Goal: Task Accomplishment & Management: Use online tool/utility

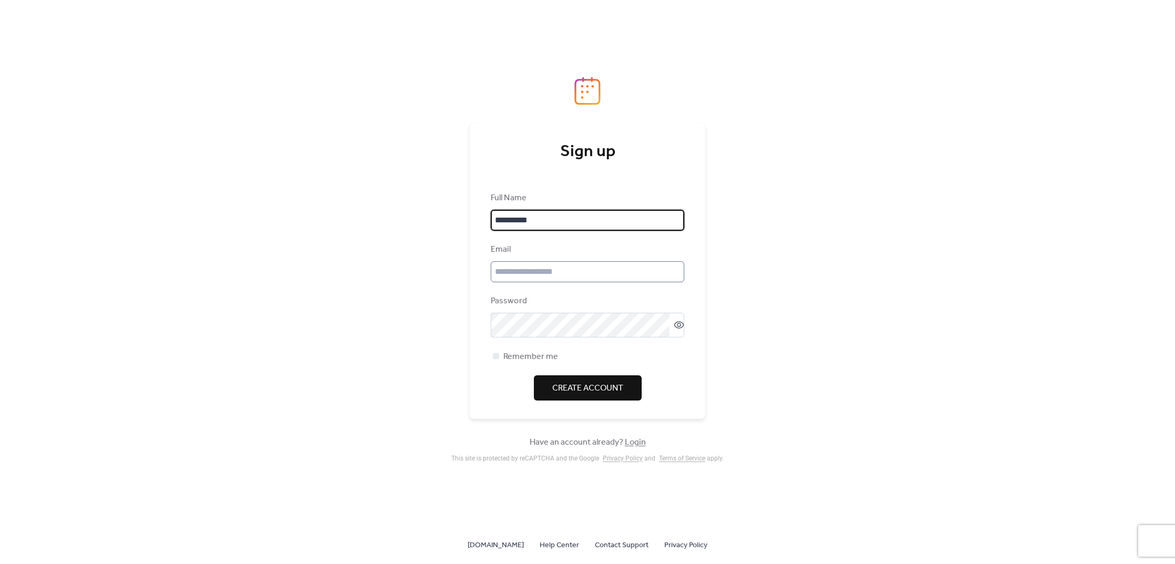
type input "**********"
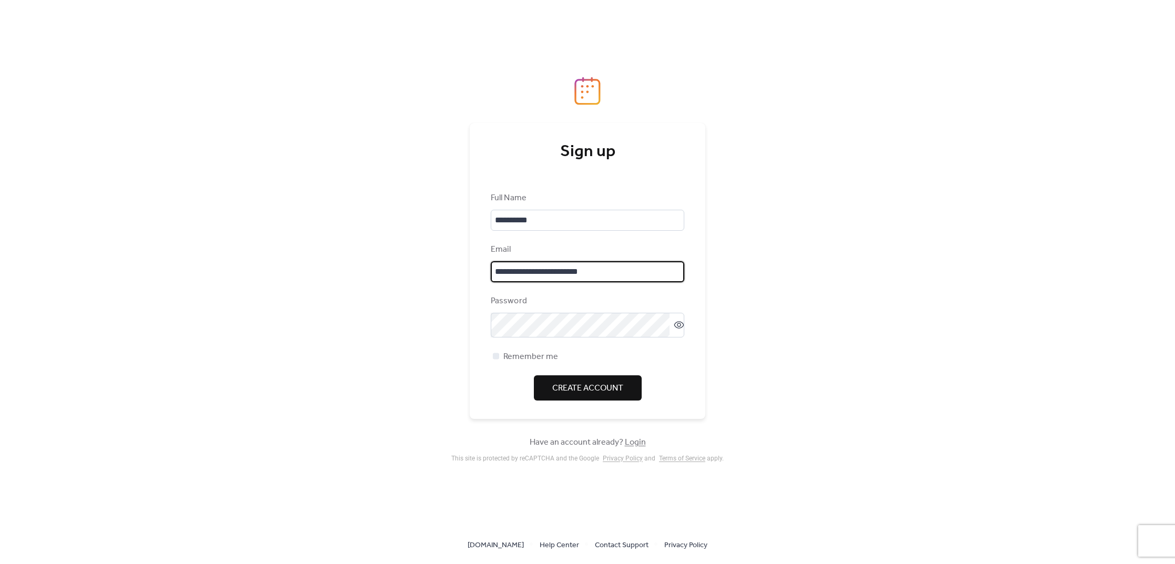
type input "**********"
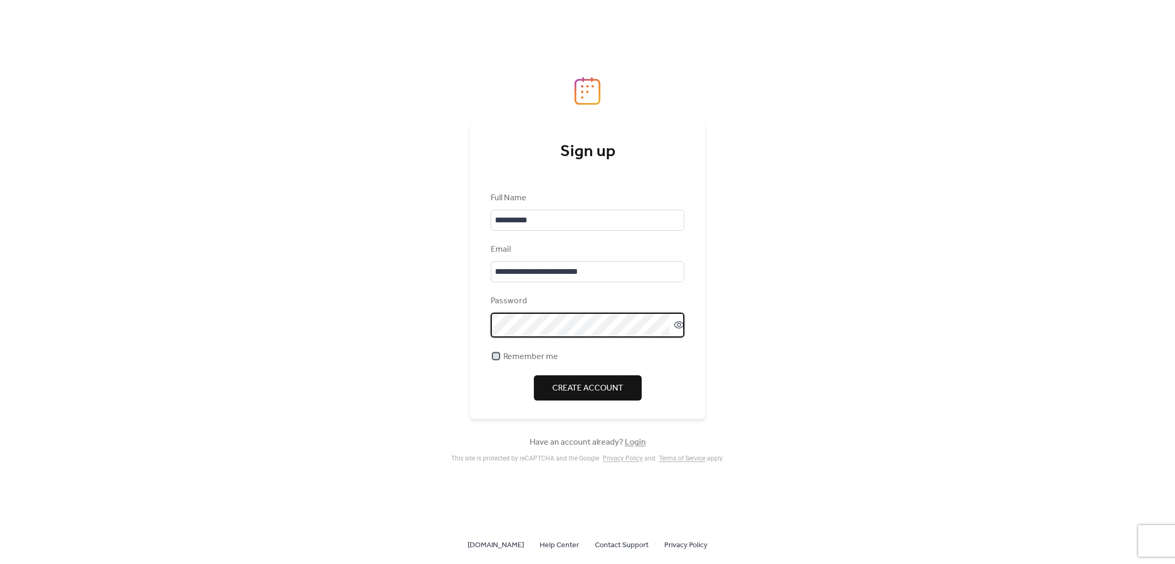
click at [498, 359] on div at bounding box center [496, 356] width 6 height 6
click at [594, 395] on span "Create Account" at bounding box center [587, 388] width 71 height 13
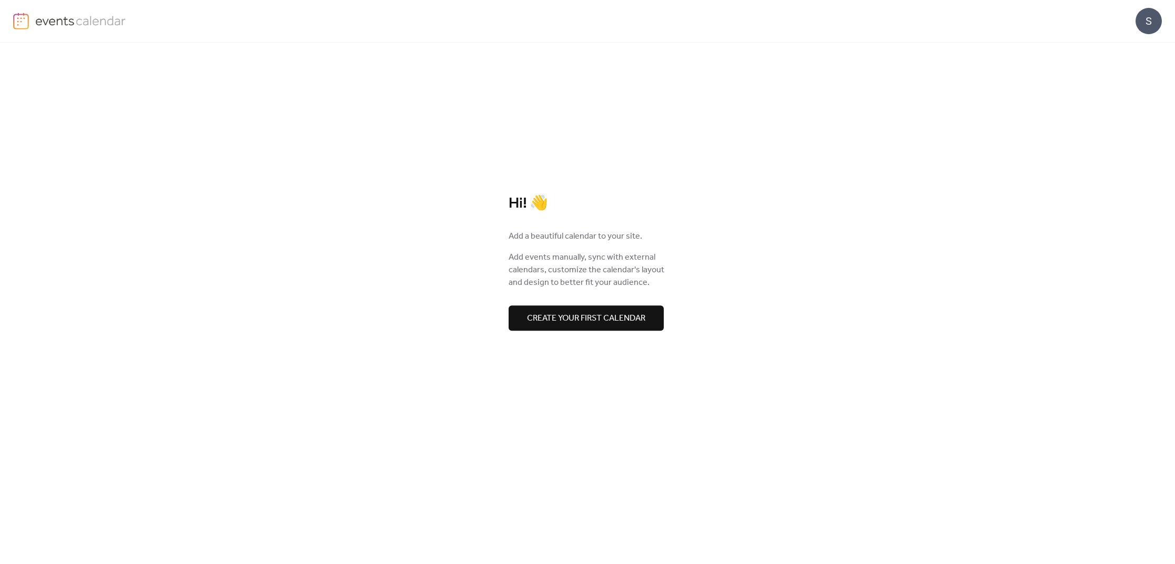
click at [573, 317] on span "Create your first calendar" at bounding box center [586, 318] width 118 height 13
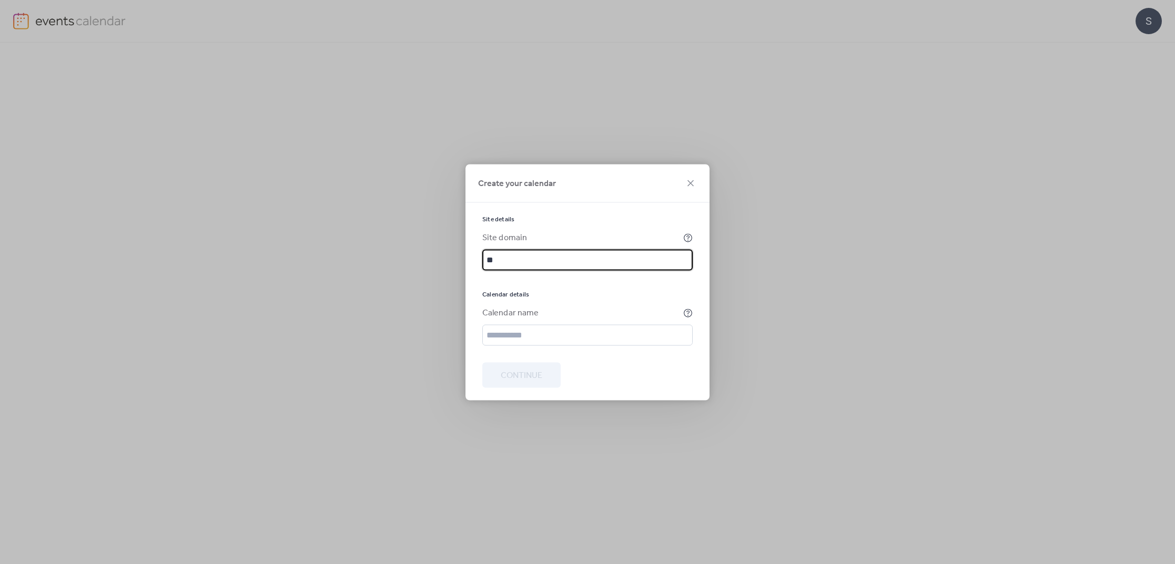
type input "*"
type input "**********"
click at [532, 343] on input "text" at bounding box center [587, 335] width 210 height 21
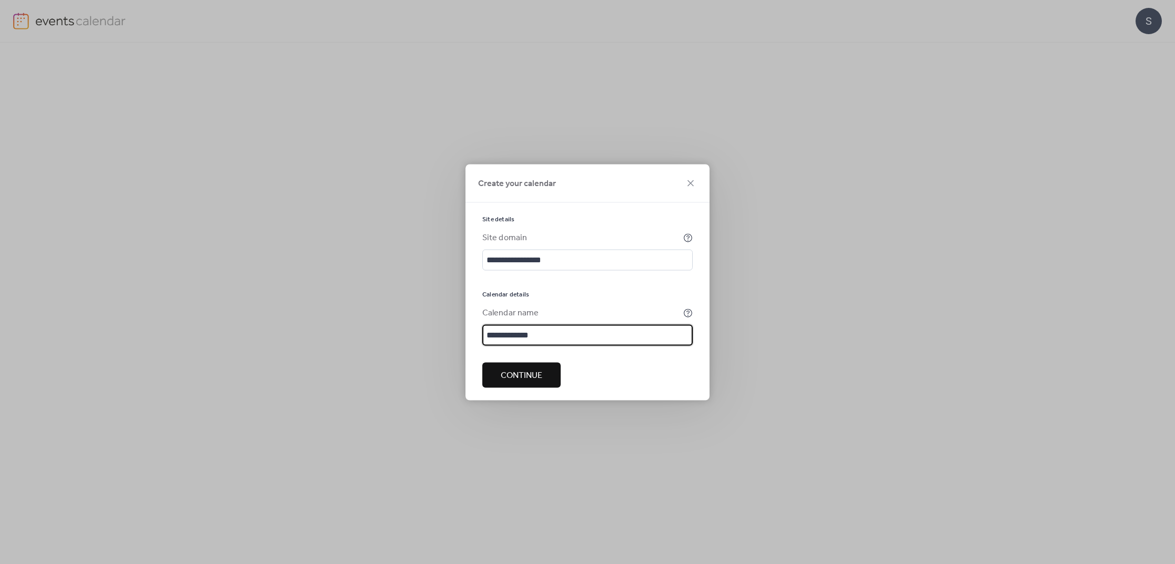
type input "**********"
click at [515, 380] on span "Continue" at bounding box center [522, 375] width 42 height 13
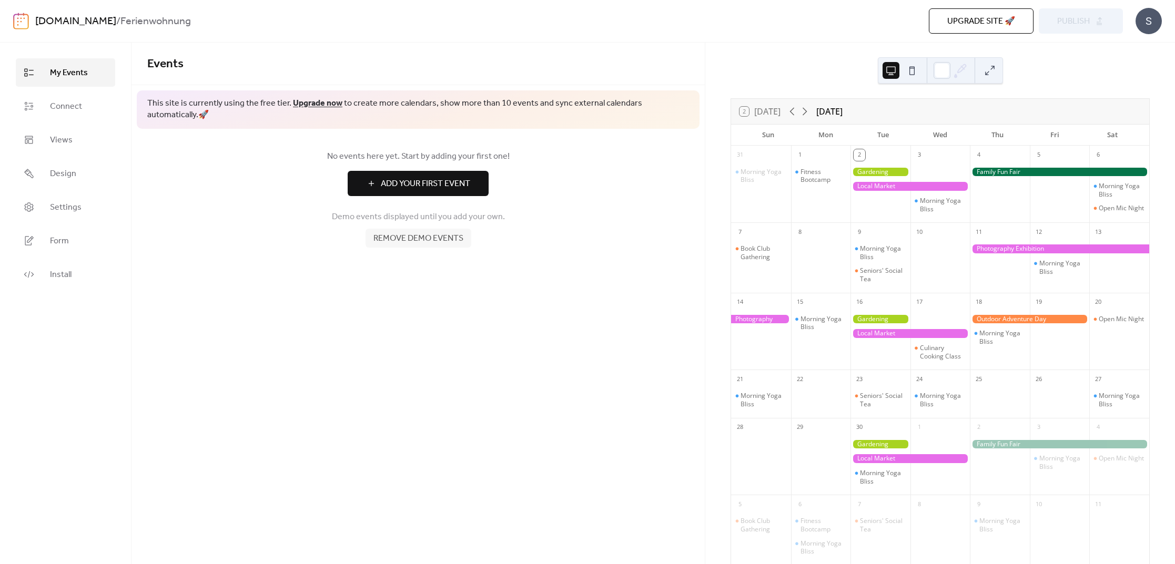
click at [403, 184] on span "Add Your First Event" at bounding box center [425, 184] width 89 height 13
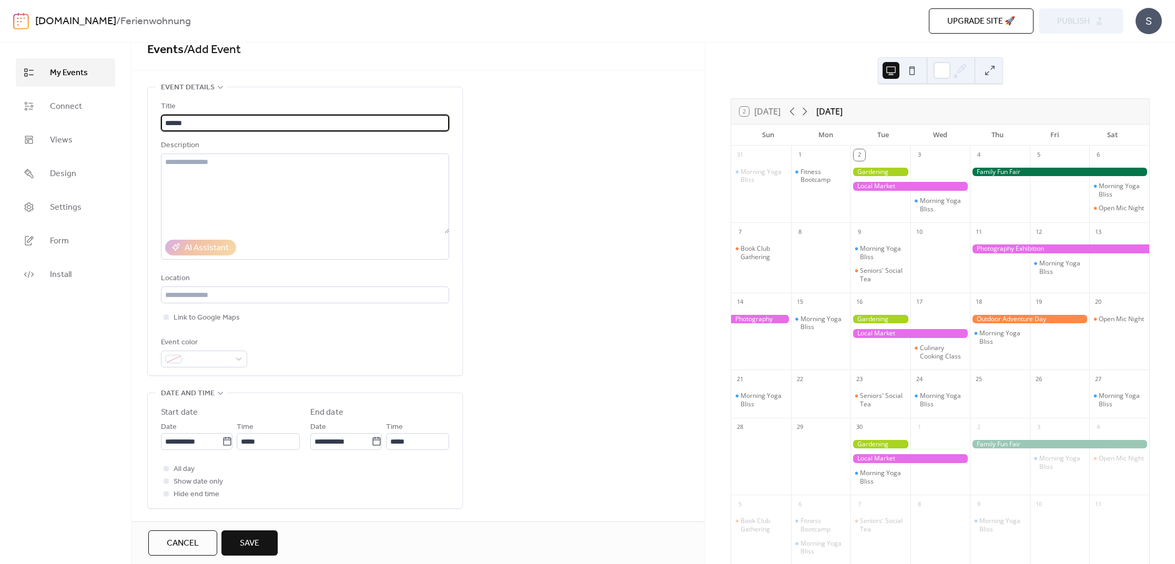
scroll to position [48, 0]
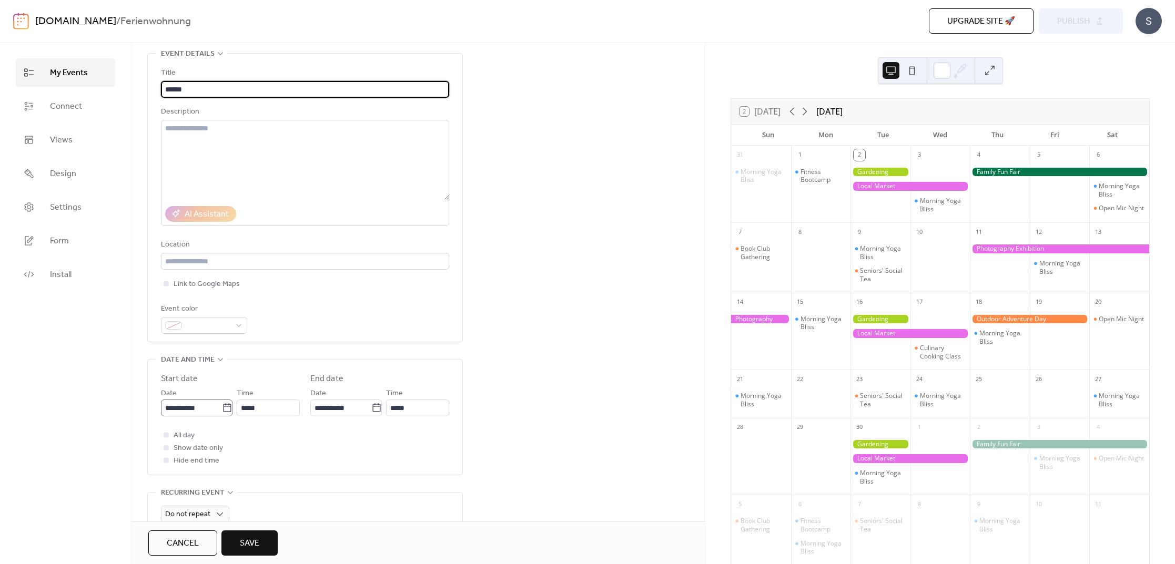
type input "******"
click at [226, 413] on icon at bounding box center [227, 408] width 11 height 11
click at [222, 413] on input "**********" at bounding box center [191, 408] width 61 height 17
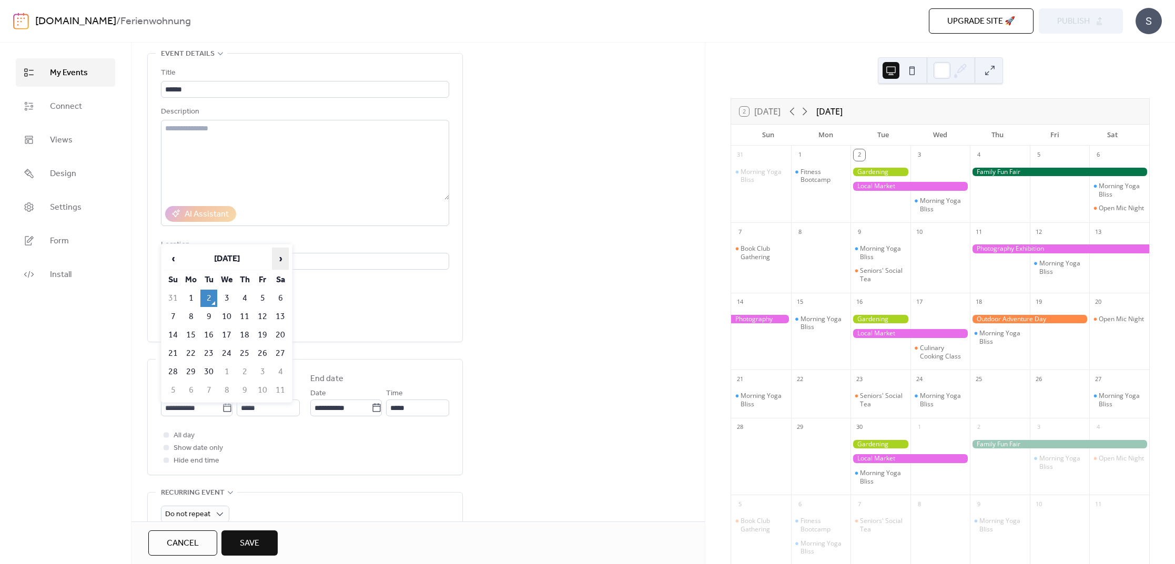
click at [279, 259] on span "›" at bounding box center [280, 258] width 16 height 21
click at [280, 317] on td "13" at bounding box center [280, 316] width 17 height 17
type input "**********"
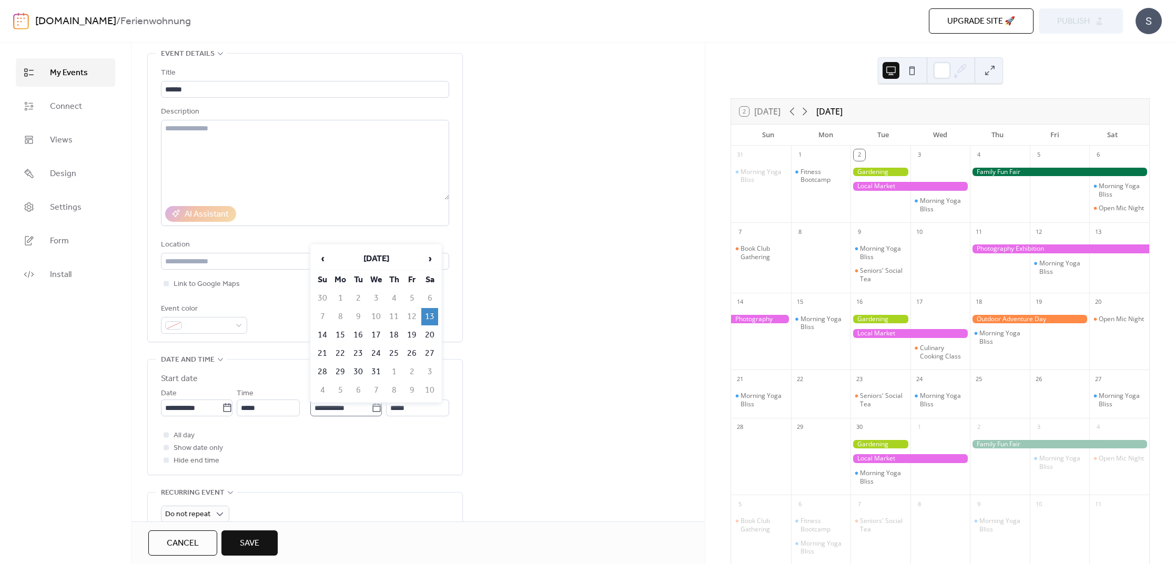
click at [377, 412] on icon at bounding box center [376, 407] width 8 height 8
click at [371, 412] on input "**********" at bounding box center [340, 408] width 61 height 17
click at [323, 353] on td "21" at bounding box center [322, 353] width 17 height 17
type input "**********"
click at [165, 438] on div at bounding box center [166, 434] width 5 height 5
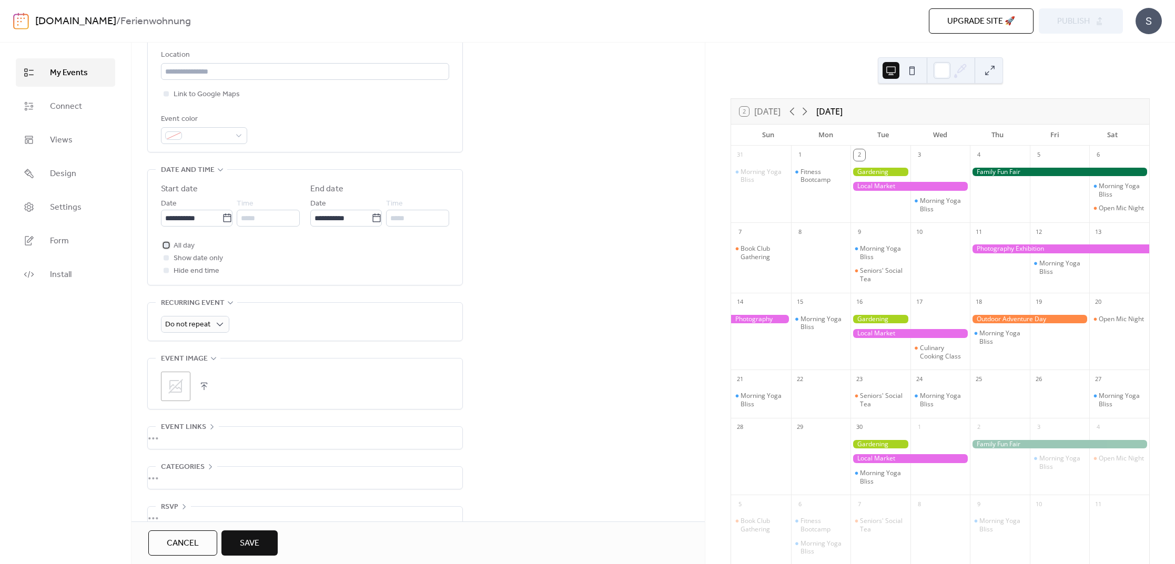
scroll to position [254, 0]
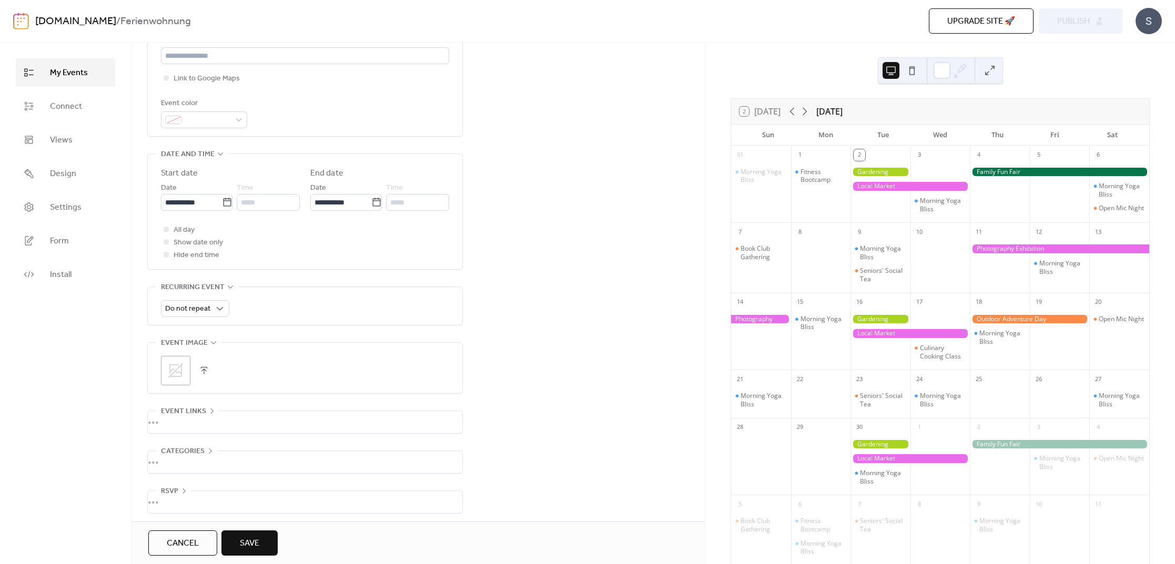
click at [178, 379] on icon at bounding box center [175, 370] width 17 height 17
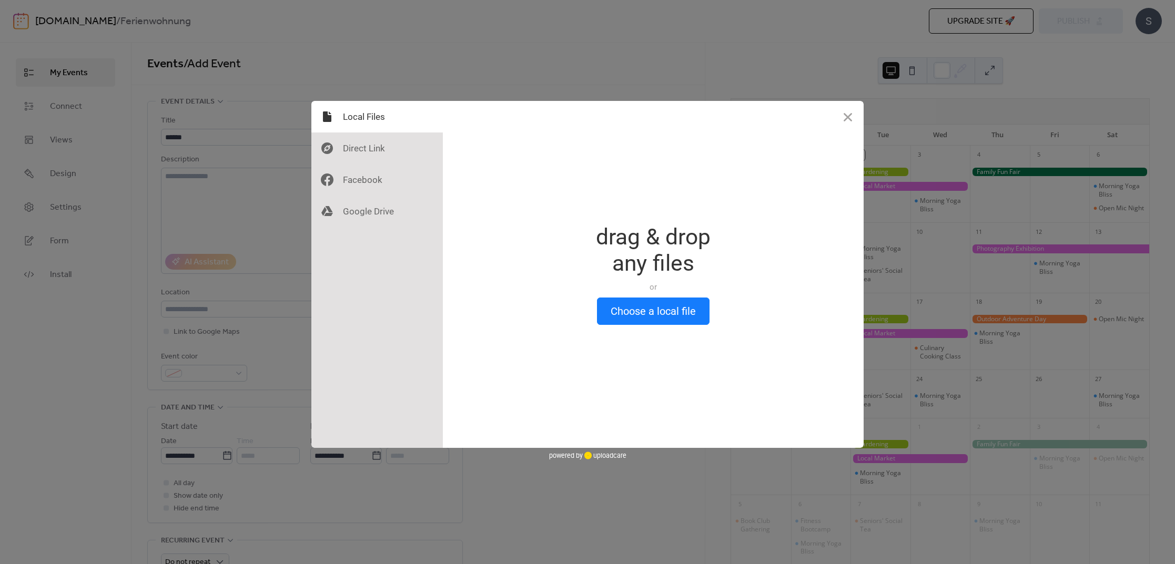
scroll to position [0, 0]
click at [656, 317] on button "Choose a local file" at bounding box center [653, 311] width 113 height 27
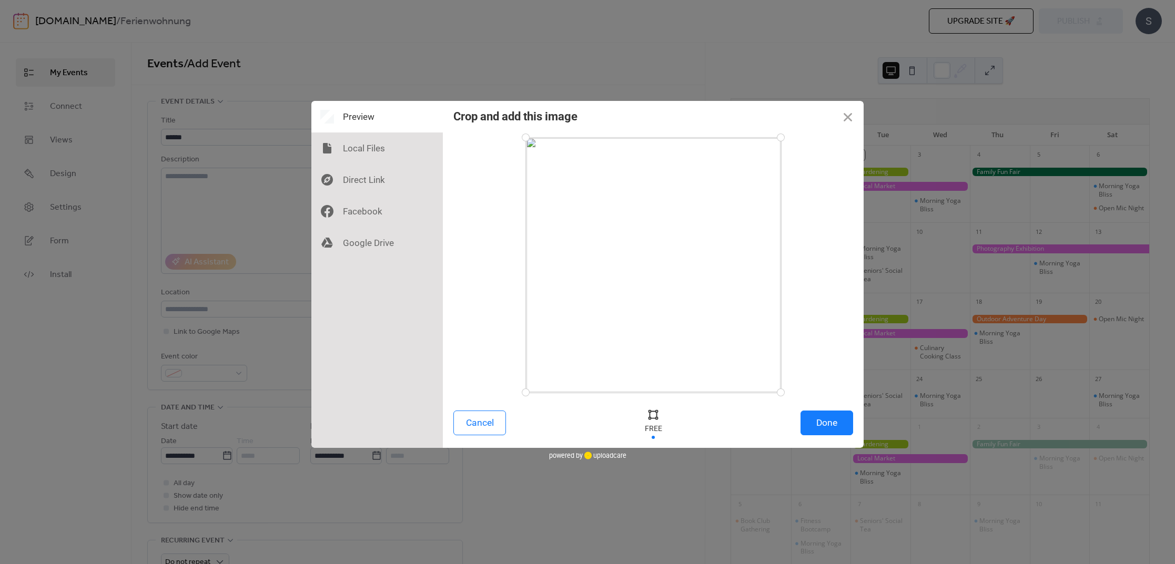
drag, startPoint x: 824, startPoint y: 428, endPoint x: 931, endPoint y: 426, distance: 107.3
click at [824, 428] on button "Done" at bounding box center [827, 423] width 53 height 25
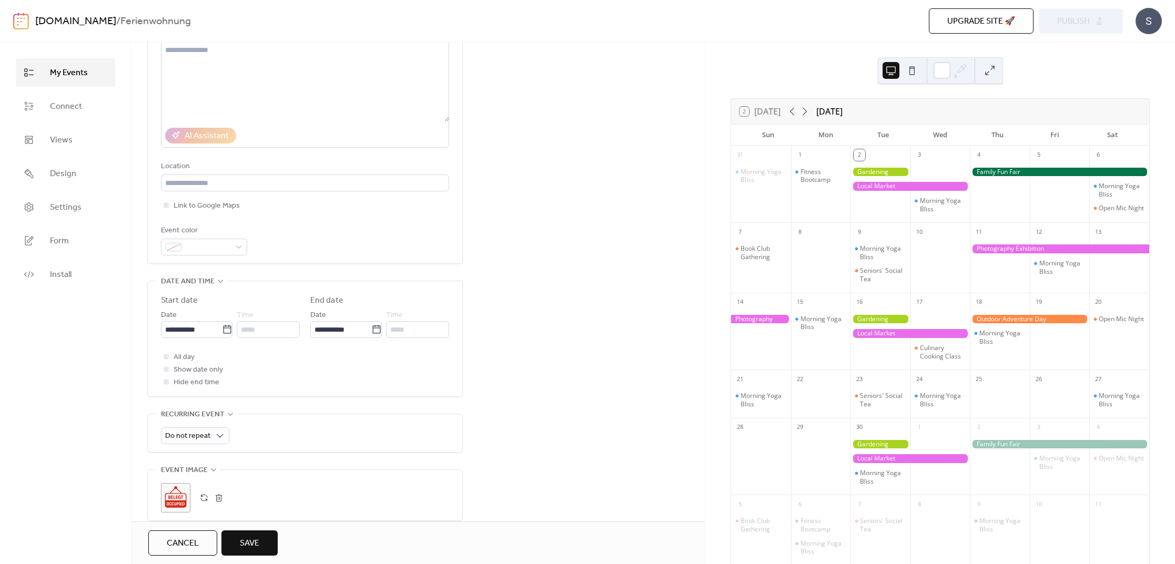
scroll to position [211, 0]
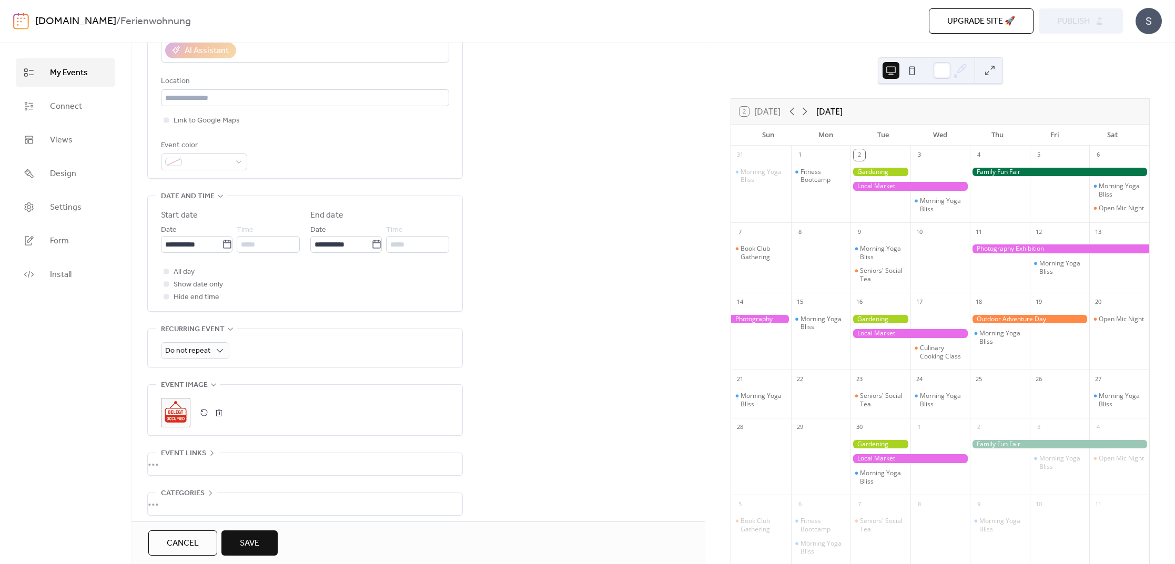
drag, startPoint x: 251, startPoint y: 546, endPoint x: 303, endPoint y: 541, distance: 52.3
click at [251, 546] on span "Save" at bounding box center [249, 544] width 19 height 13
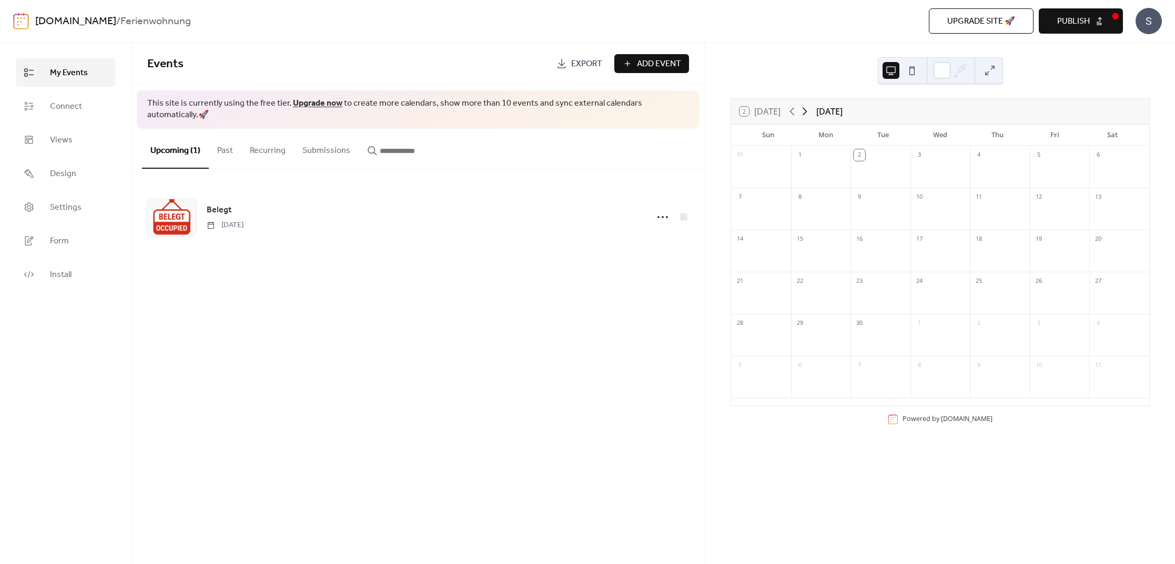
click at [803, 112] on icon at bounding box center [804, 111] width 13 height 13
click at [804, 112] on icon at bounding box center [804, 111] width 13 height 13
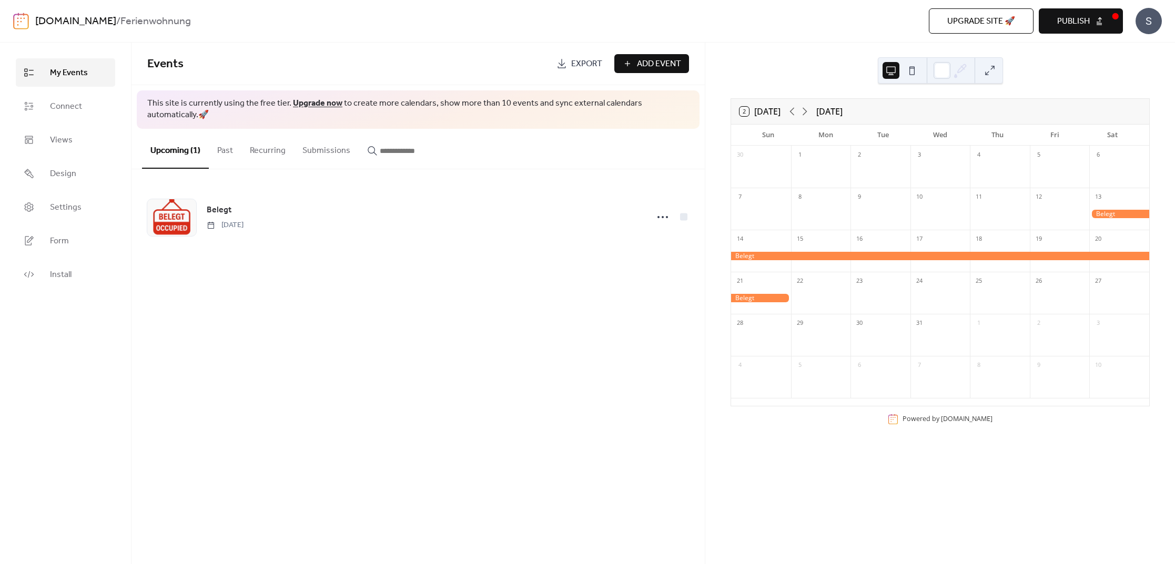
click at [1082, 19] on span "Publish" at bounding box center [1073, 21] width 33 height 13
click at [904, 69] on button at bounding box center [912, 70] width 17 height 17
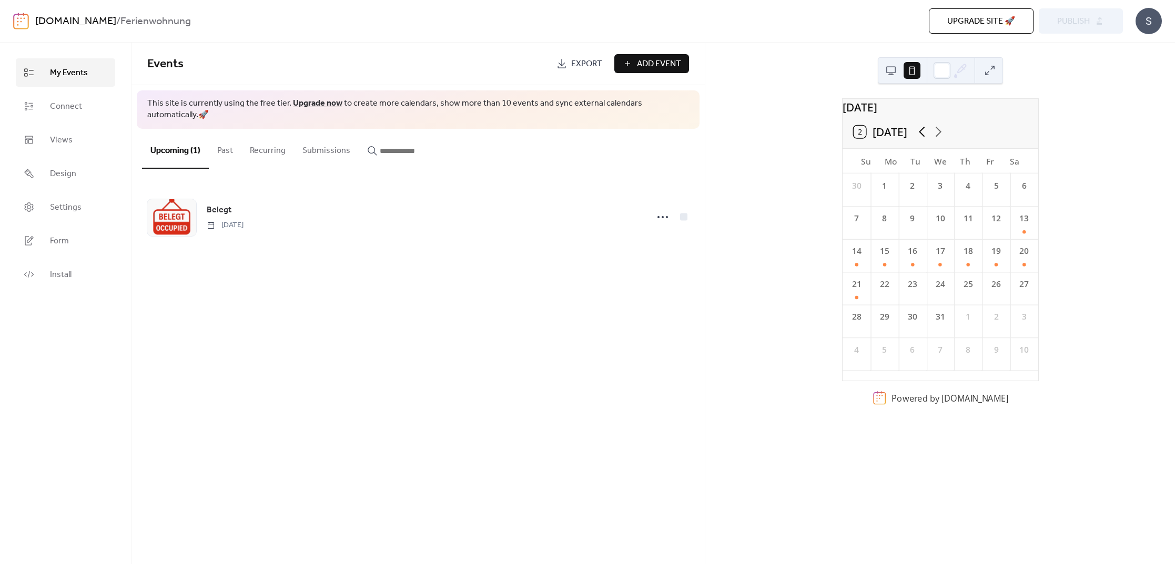
click at [920, 137] on icon at bounding box center [922, 132] width 6 height 11
click at [60, 175] on span "Design" at bounding box center [63, 174] width 26 height 13
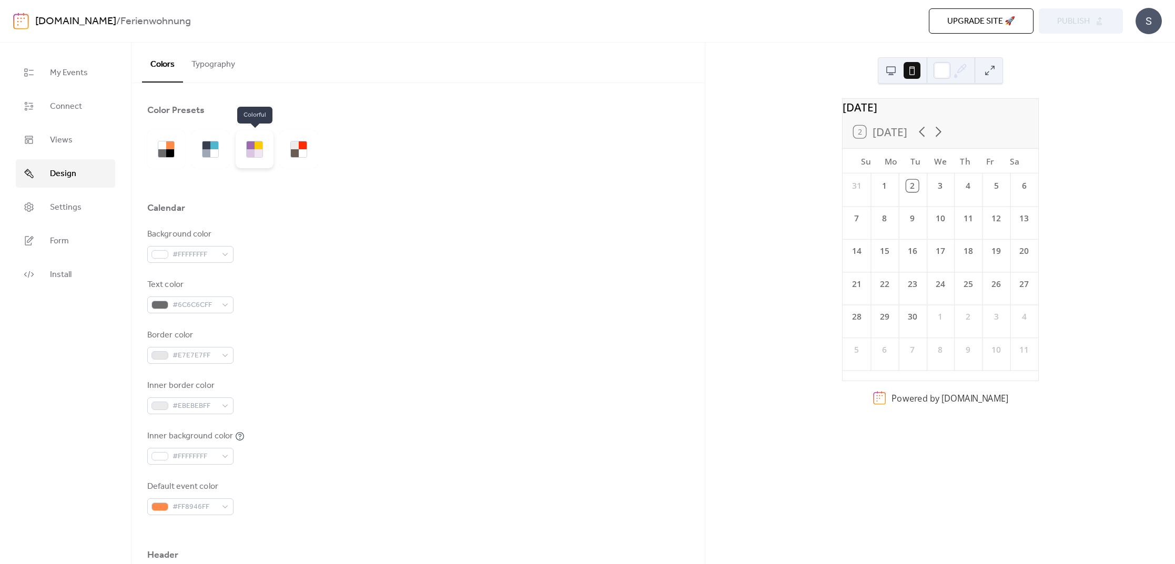
click at [257, 156] on div at bounding box center [259, 153] width 8 height 8
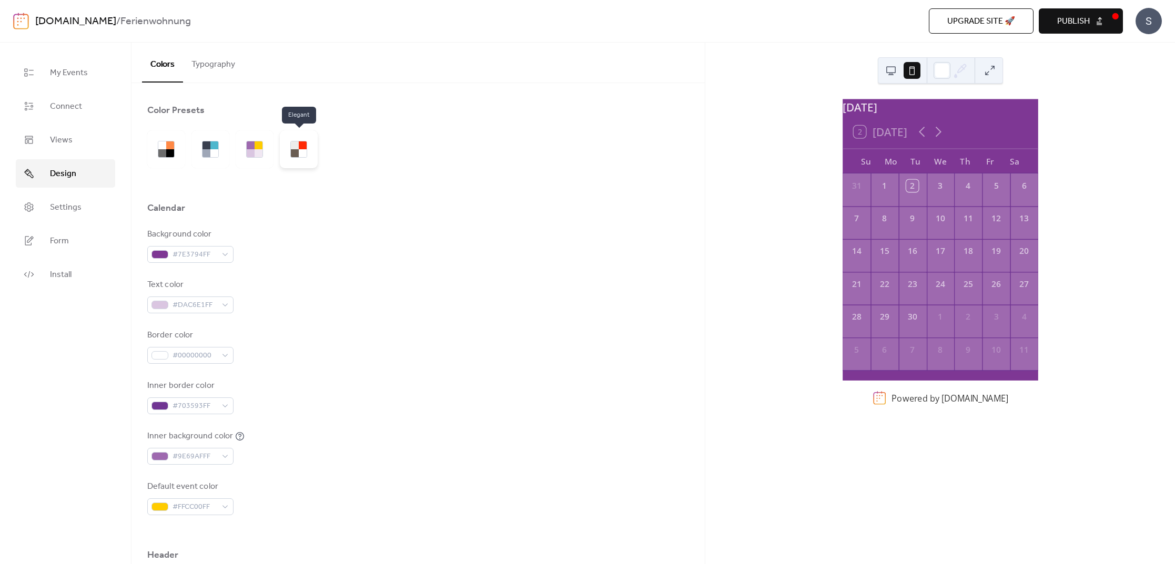
drag, startPoint x: 302, startPoint y: 155, endPoint x: 311, endPoint y: 158, distance: 9.7
click at [302, 155] on div at bounding box center [303, 153] width 8 height 8
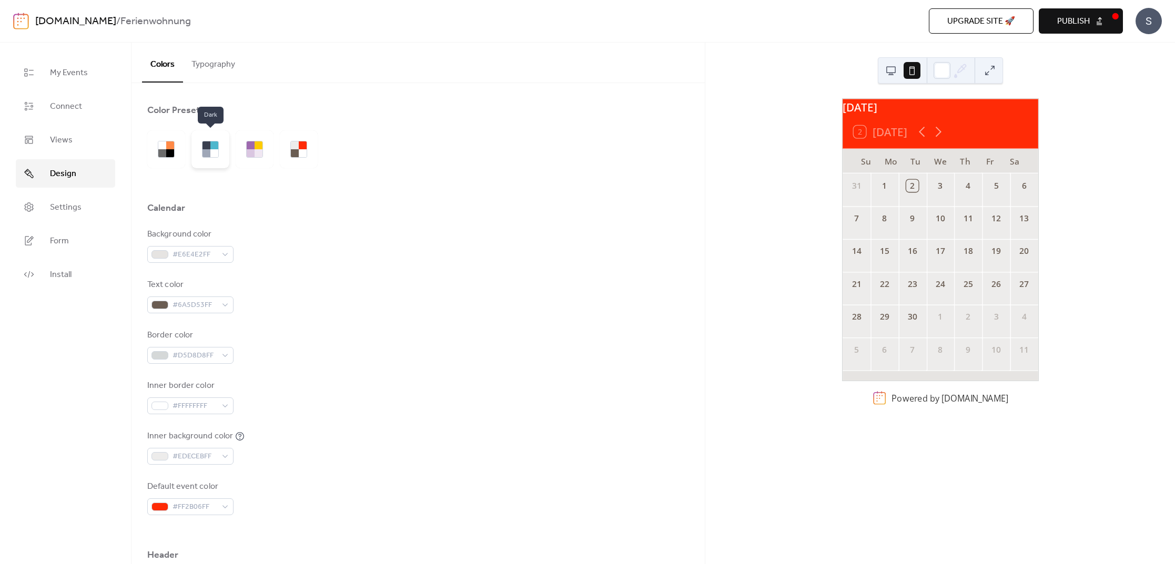
click at [215, 153] on div at bounding box center [214, 153] width 8 height 8
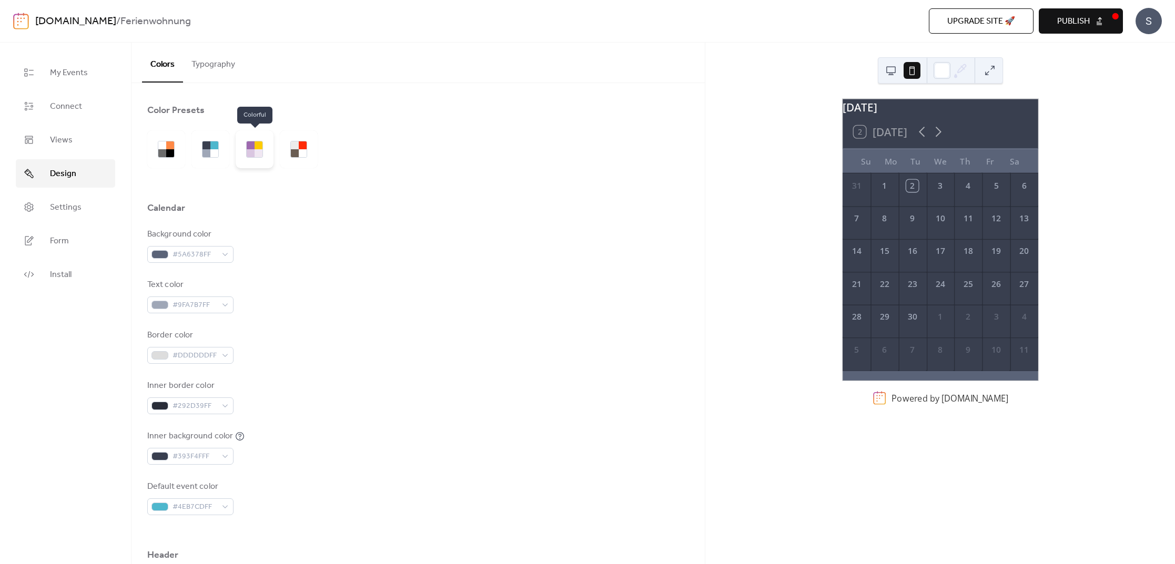
click at [256, 150] on div at bounding box center [259, 153] width 8 height 8
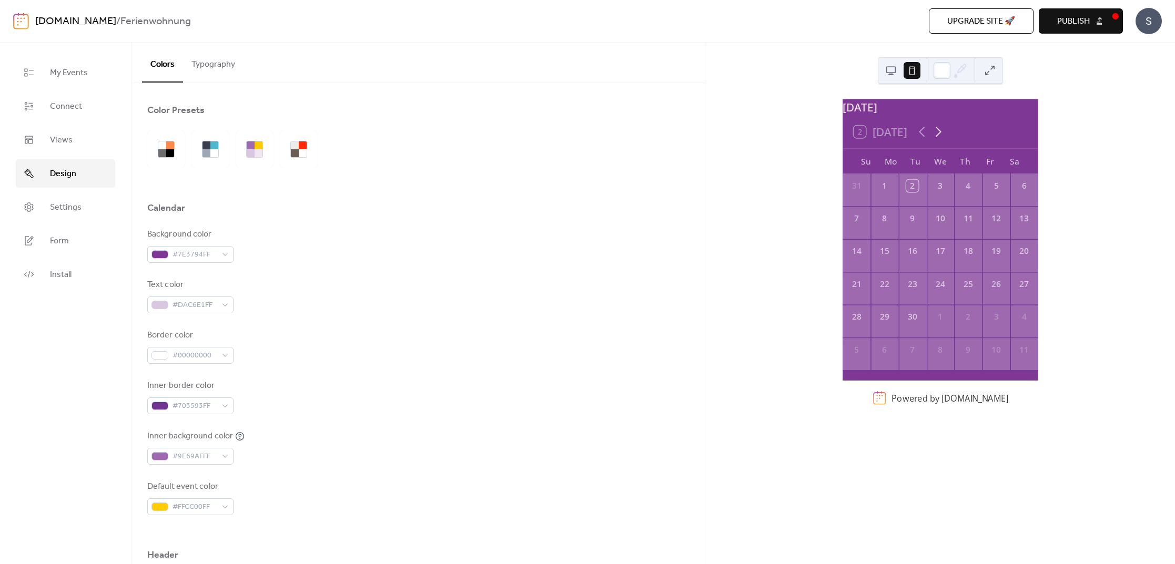
click at [944, 140] on icon at bounding box center [938, 132] width 16 height 16
click at [943, 140] on icon at bounding box center [938, 132] width 16 height 16
click at [303, 149] on div at bounding box center [303, 145] width 8 height 8
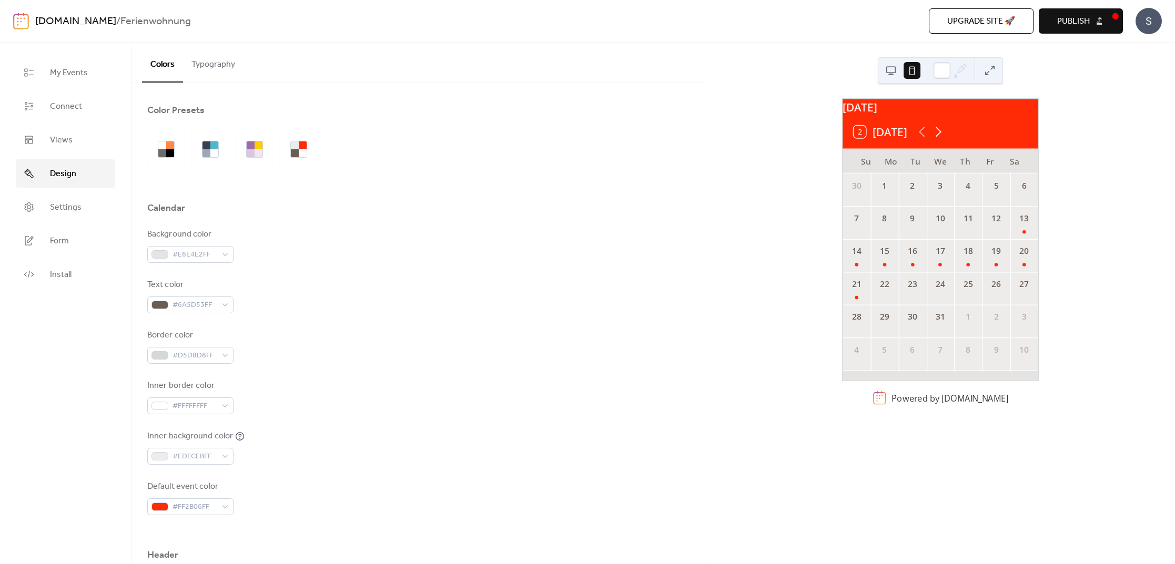
click at [941, 138] on icon at bounding box center [938, 132] width 16 height 16
click at [923, 139] on icon at bounding box center [922, 132] width 16 height 16
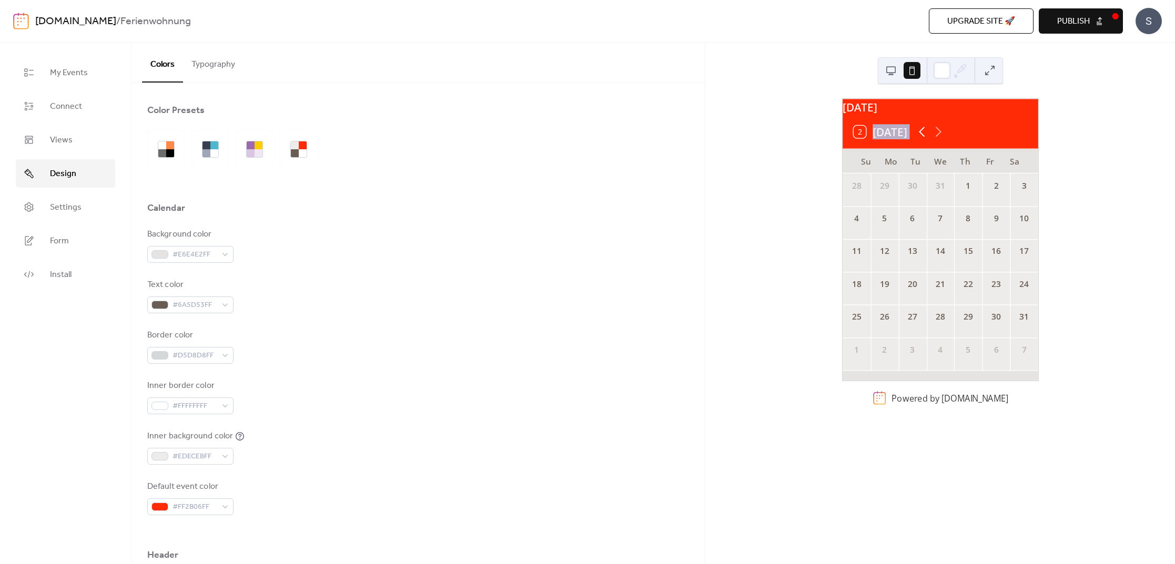
click at [923, 139] on icon at bounding box center [922, 132] width 16 height 16
click at [63, 209] on span "Settings" at bounding box center [66, 207] width 32 height 13
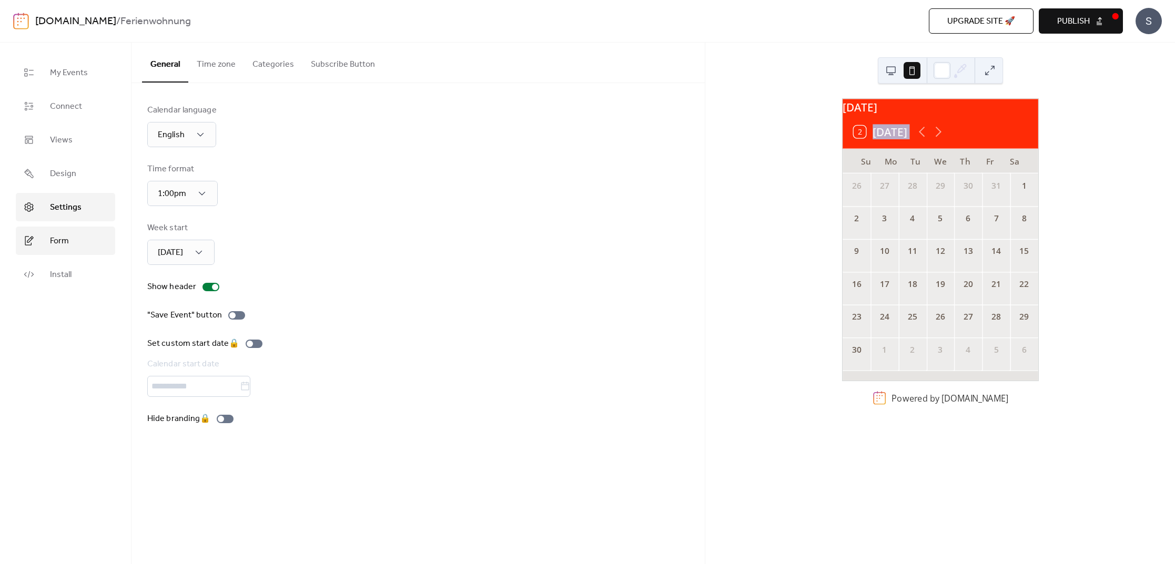
click at [60, 241] on span "Form" at bounding box center [59, 241] width 19 height 13
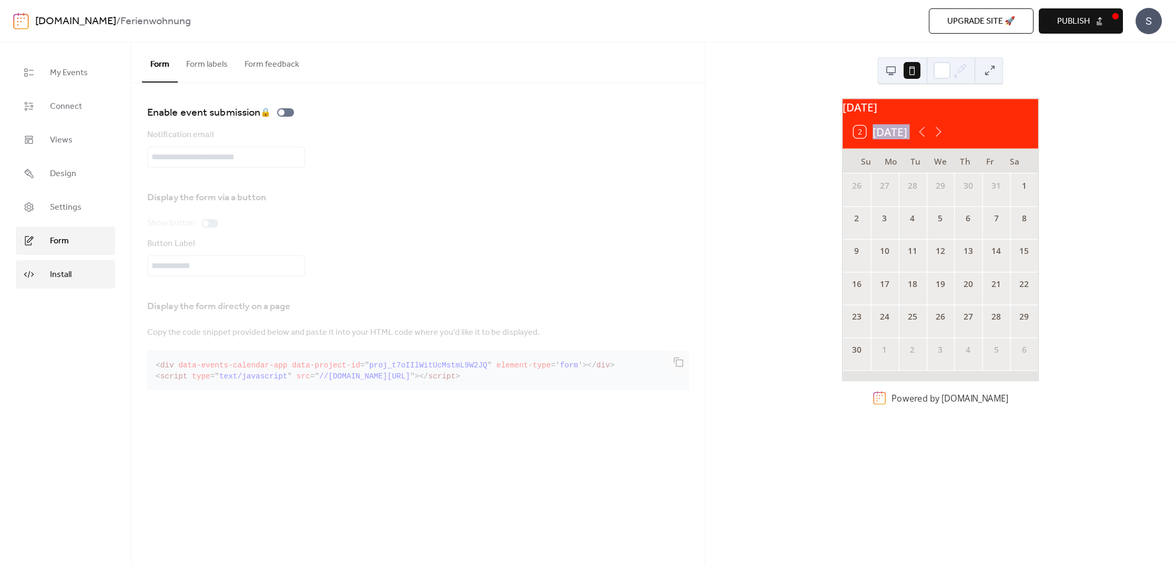
click at [57, 275] on span "Install" at bounding box center [61, 275] width 22 height 13
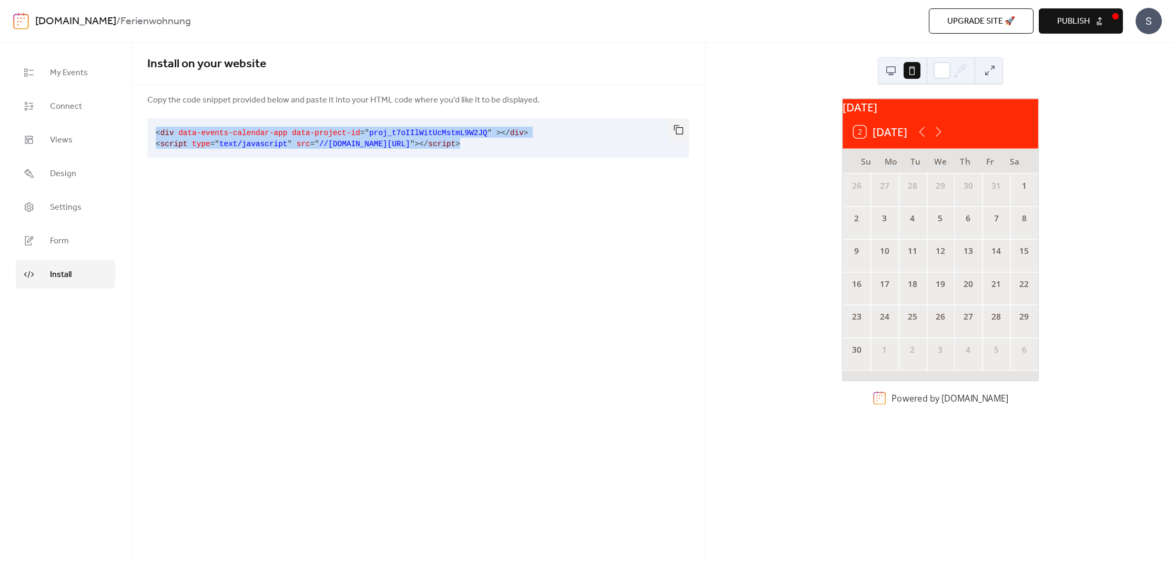
drag, startPoint x: 155, startPoint y: 131, endPoint x: 567, endPoint y: 151, distance: 412.3
click at [567, 151] on pre "< div data-events-calendar-app data-project-id = " proj_t7oIIlWitUcMstmL9W2JQ "…" at bounding box center [409, 137] width 525 height 39
click at [678, 131] on button "button" at bounding box center [678, 129] width 21 height 23
